Goal: Transaction & Acquisition: Purchase product/service

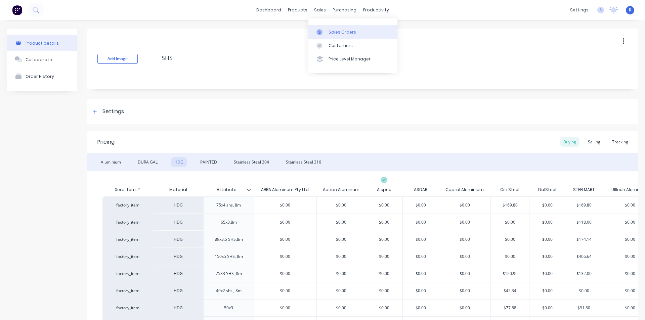
click at [329, 30] on div "Sales Orders" at bounding box center [342, 32] width 28 height 6
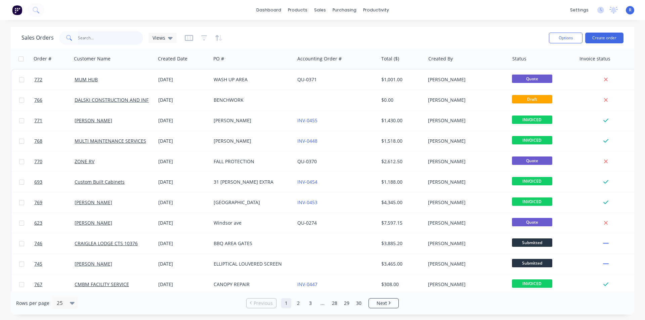
click at [102, 35] on input "text" at bounding box center [110, 37] width 65 height 13
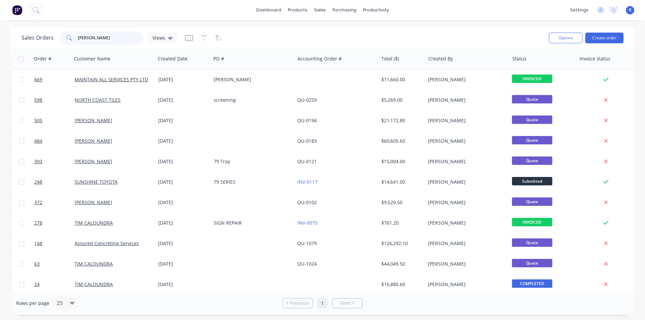
drag, startPoint x: 103, startPoint y: 37, endPoint x: 65, endPoint y: 40, distance: 37.7
click at [65, 40] on div "[PERSON_NAME]" at bounding box center [101, 37] width 84 height 13
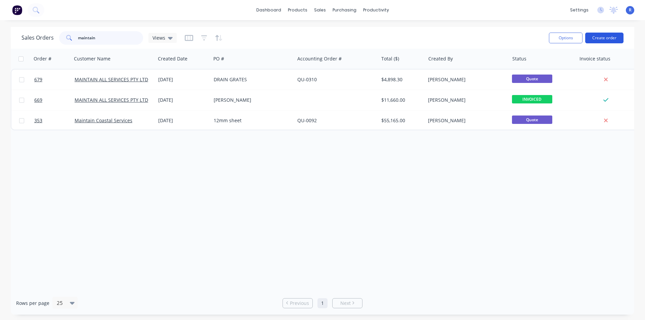
type input "maintain"
click at [599, 37] on button "Create order" at bounding box center [604, 38] width 38 height 11
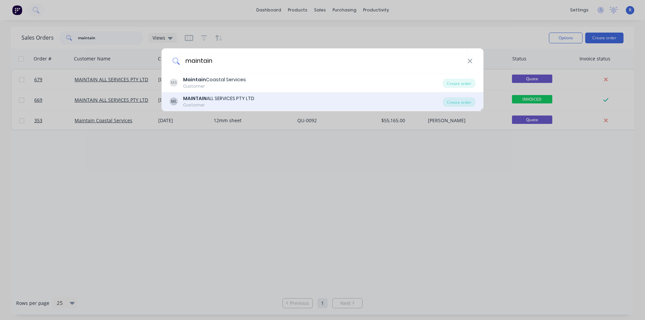
type input "maintain"
click at [203, 99] on b "MAINTAIN" at bounding box center [195, 98] width 24 height 7
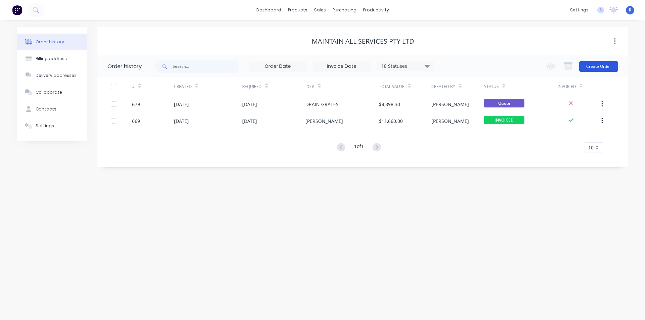
click at [595, 63] on button "Create Order" at bounding box center [598, 66] width 39 height 11
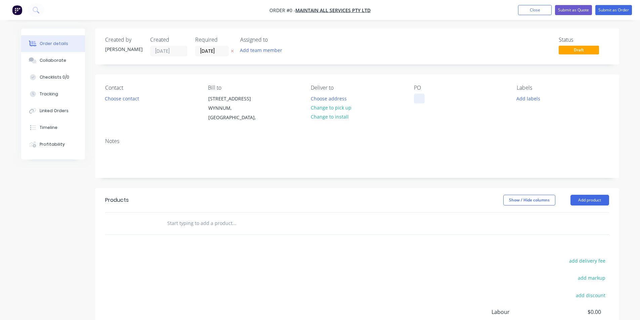
click at [424, 97] on div at bounding box center [419, 99] width 11 height 10
click at [585, 195] on button "Add product" at bounding box center [589, 200] width 39 height 11
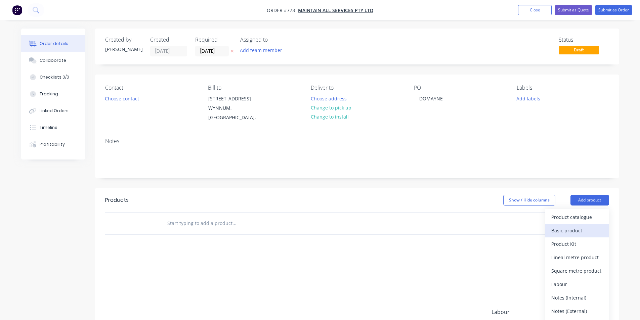
click at [570, 226] on div "Basic product" at bounding box center [577, 231] width 52 height 10
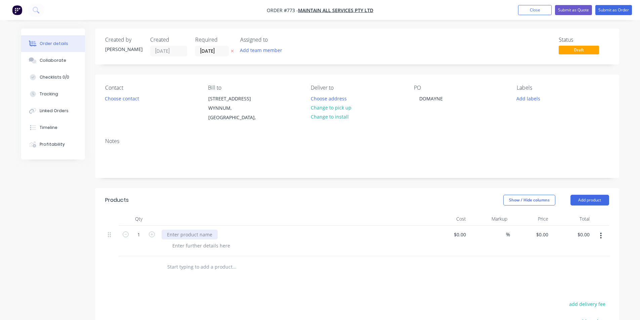
click at [190, 230] on div at bounding box center [190, 235] width 56 height 10
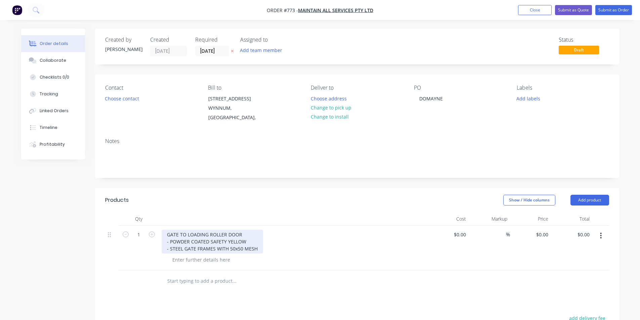
click at [170, 240] on div "GATE TO LOADING ROLLER DOOR - POWDER COATED SAFETY YELLOW - STEEL GATE FRAMES W…" at bounding box center [212, 242] width 101 height 24
click at [283, 241] on div "GATE TO LOADING ROLLER DOOR - POWDER COATED SAFETY YELLOW - DURAGAL STEEL GATE …" at bounding box center [293, 242] width 263 height 24
drag, startPoint x: 282, startPoint y: 241, endPoint x: 163, endPoint y: 237, distance: 120.0
click at [163, 237] on div "GATE TO LOADING ROLLER DOOR - POWDER COATED SAFETY YELLOW - DURAGAL STEEL GATE …" at bounding box center [224, 242] width 124 height 24
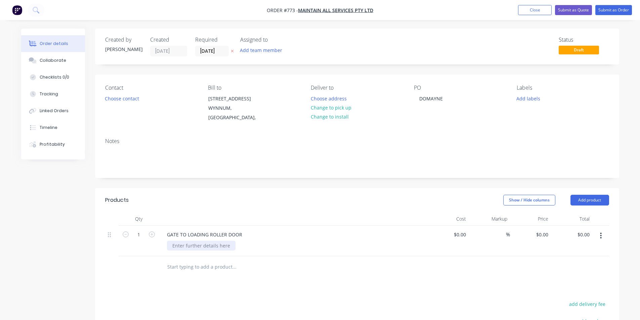
click at [187, 245] on div "GATE TO LOADING ROLLER DOOR" at bounding box center [293, 241] width 269 height 31
click at [192, 241] on div at bounding box center [201, 246] width 69 height 10
paste div
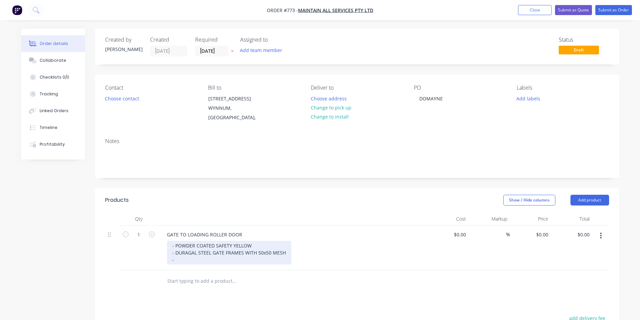
click at [172, 241] on div "- POWDER COATED SAFETY YELLOW - DURAGAL STEEL GATE FRAMES WITH 50x50 MESH -" at bounding box center [229, 253] width 124 height 24
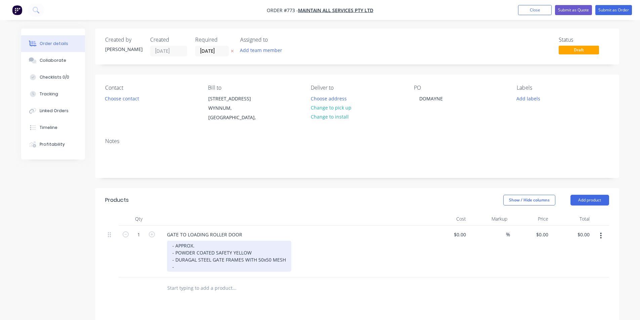
click at [201, 241] on div "- APPROX. - POWDER COATED SAFETY YELLOW - DURAGAL STEEL GATE FRAMES WITH 50x50 …" at bounding box center [229, 256] width 124 height 31
click at [181, 260] on div "- APPROX. 5500x1800 HIGH - POWDER COATED SAFETY YELLOW - DURAGAL STEEL GATE FRA…" at bounding box center [229, 256] width 124 height 31
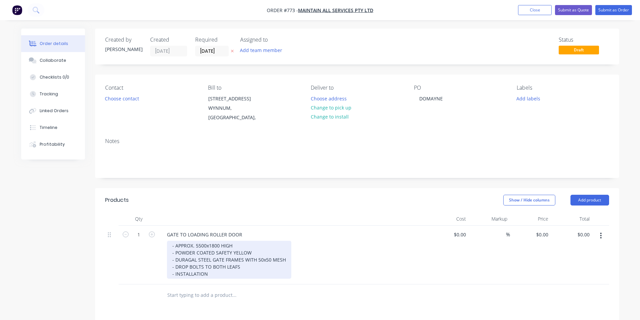
click at [255, 260] on div "- APPROX. 5500x1800 HIGH - POWDER COATED SAFETY YELLOW - DURAGAL STEEL GATE FRA…" at bounding box center [229, 260] width 124 height 38
drag, startPoint x: 237, startPoint y: 266, endPoint x: 209, endPoint y: 267, distance: 28.2
click at [209, 267] on div "- APPROX. 5500x1800 HIGH - POWDER COATED SAFETY YELLOW - DURAGAL STEEL GATE FRA…" at bounding box center [229, 263] width 124 height 45
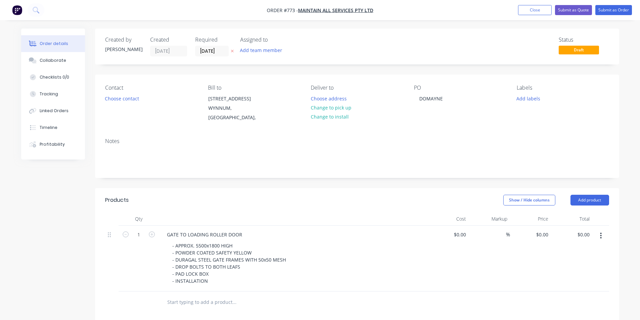
click at [390, 252] on div "- APPROX. 5500x1800 HIGH - POWDER COATED SAFETY YELLOW - DURAGAL STEEL GATE FRA…" at bounding box center [296, 263] width 258 height 45
click at [546, 230] on input "0" at bounding box center [547, 235] width 8 height 10
type input "$5,035.00"
click at [354, 199] on header "Products Show / Hide columns Add product" at bounding box center [357, 200] width 524 height 24
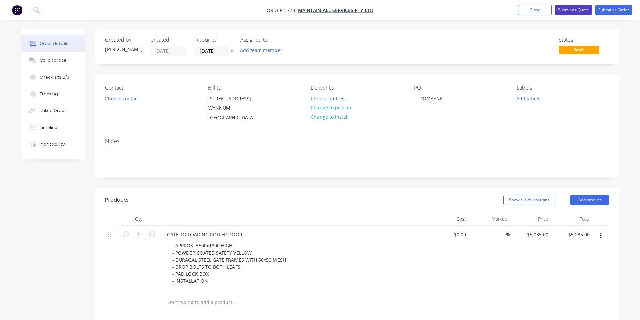
click at [580, 12] on button "Submit as Quote" at bounding box center [573, 10] width 37 height 10
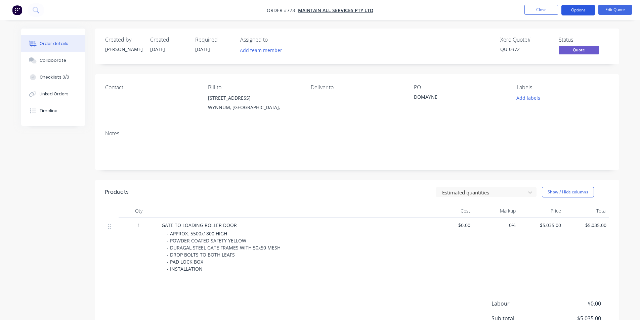
click at [574, 9] on button "Options" at bounding box center [578, 10] width 34 height 11
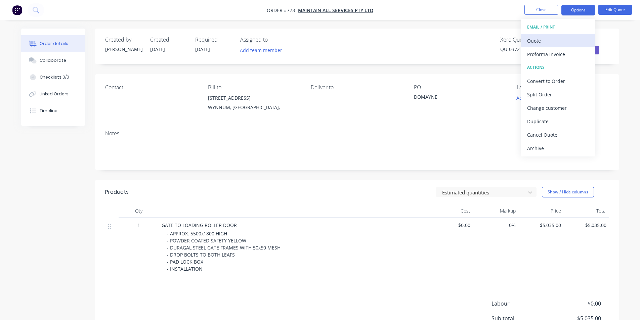
click at [551, 43] on div "Quote" at bounding box center [558, 41] width 62 height 10
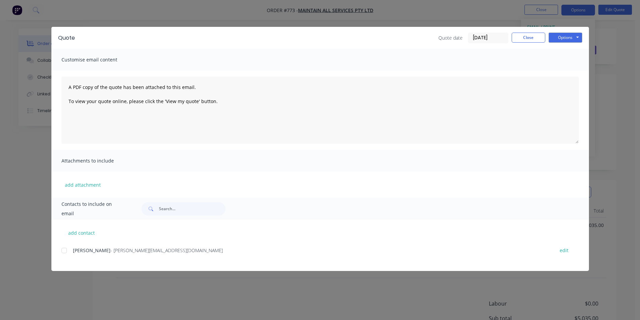
click at [63, 251] on div at bounding box center [63, 250] width 13 height 13
click at [574, 37] on button "Options" at bounding box center [565, 38] width 34 height 10
click at [568, 69] on button "Email" at bounding box center [569, 71] width 43 height 11
click at [517, 30] on div "Quote Quote date [DATE] Close Options Preview Print Email" at bounding box center [319, 38] width 537 height 22
click at [522, 36] on button "Close" at bounding box center [528, 38] width 34 height 10
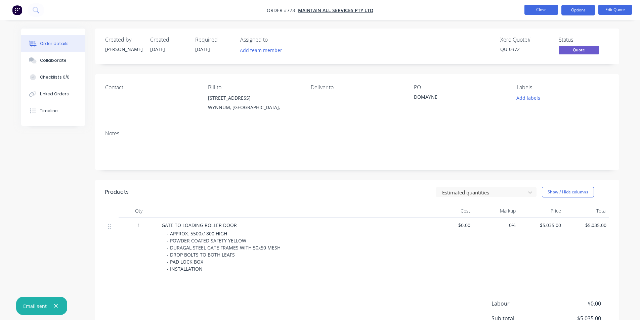
click at [535, 11] on button "Close" at bounding box center [541, 10] width 34 height 10
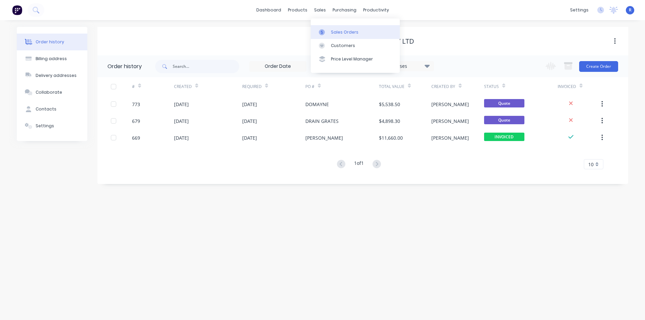
click at [332, 31] on div "Sales Orders" at bounding box center [345, 32] width 28 height 6
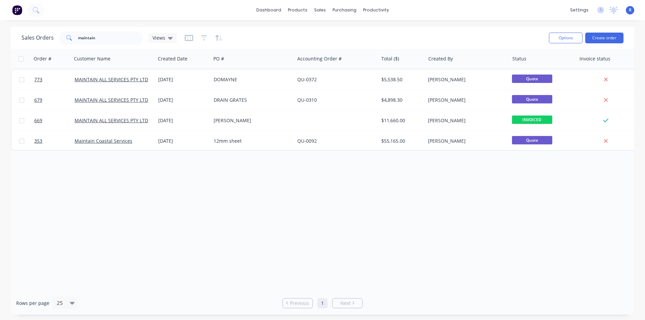
click at [110, 45] on div "Sales Orders maintain Views" at bounding box center [282, 38] width 522 height 16
drag, startPoint x: 109, startPoint y: 37, endPoint x: 73, endPoint y: 40, distance: 36.8
click at [73, 40] on div "maintain" at bounding box center [101, 37] width 84 height 13
type input "SHAD"
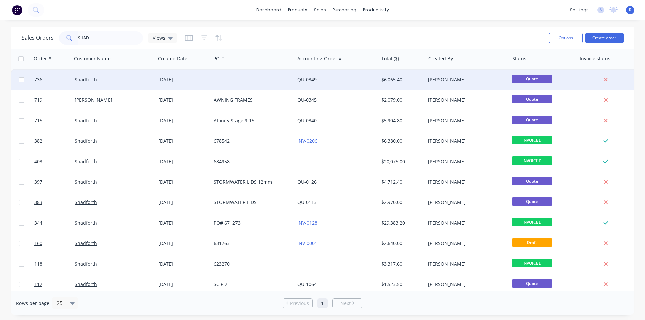
click at [112, 75] on div "Shadforth" at bounding box center [114, 80] width 84 height 20
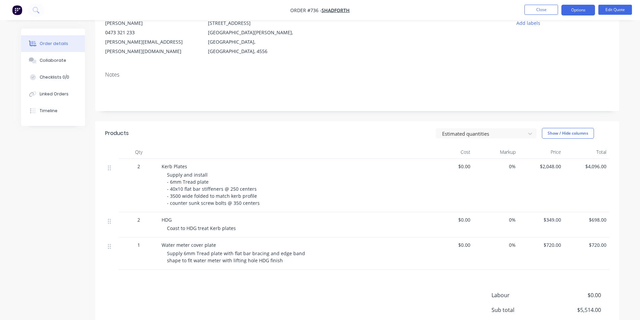
scroll to position [34, 0]
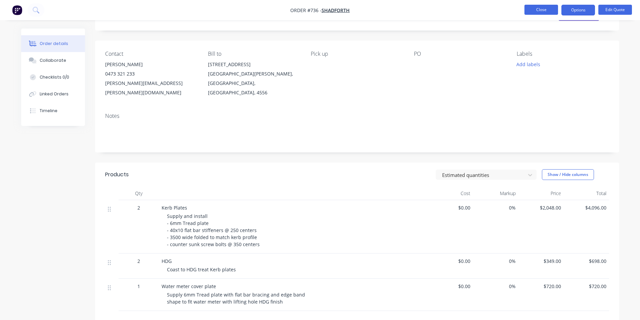
click at [539, 9] on button "Close" at bounding box center [541, 10] width 34 height 10
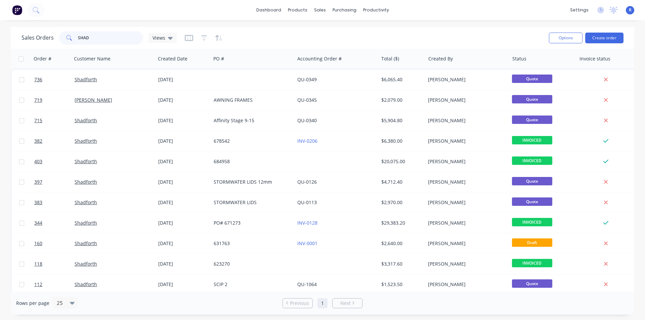
drag, startPoint x: 103, startPoint y: 40, endPoint x: 58, endPoint y: 36, distance: 45.2
click at [59, 36] on div "SHAD" at bounding box center [101, 37] width 84 height 13
type input "mancorp"
